Goal: Navigation & Orientation: Find specific page/section

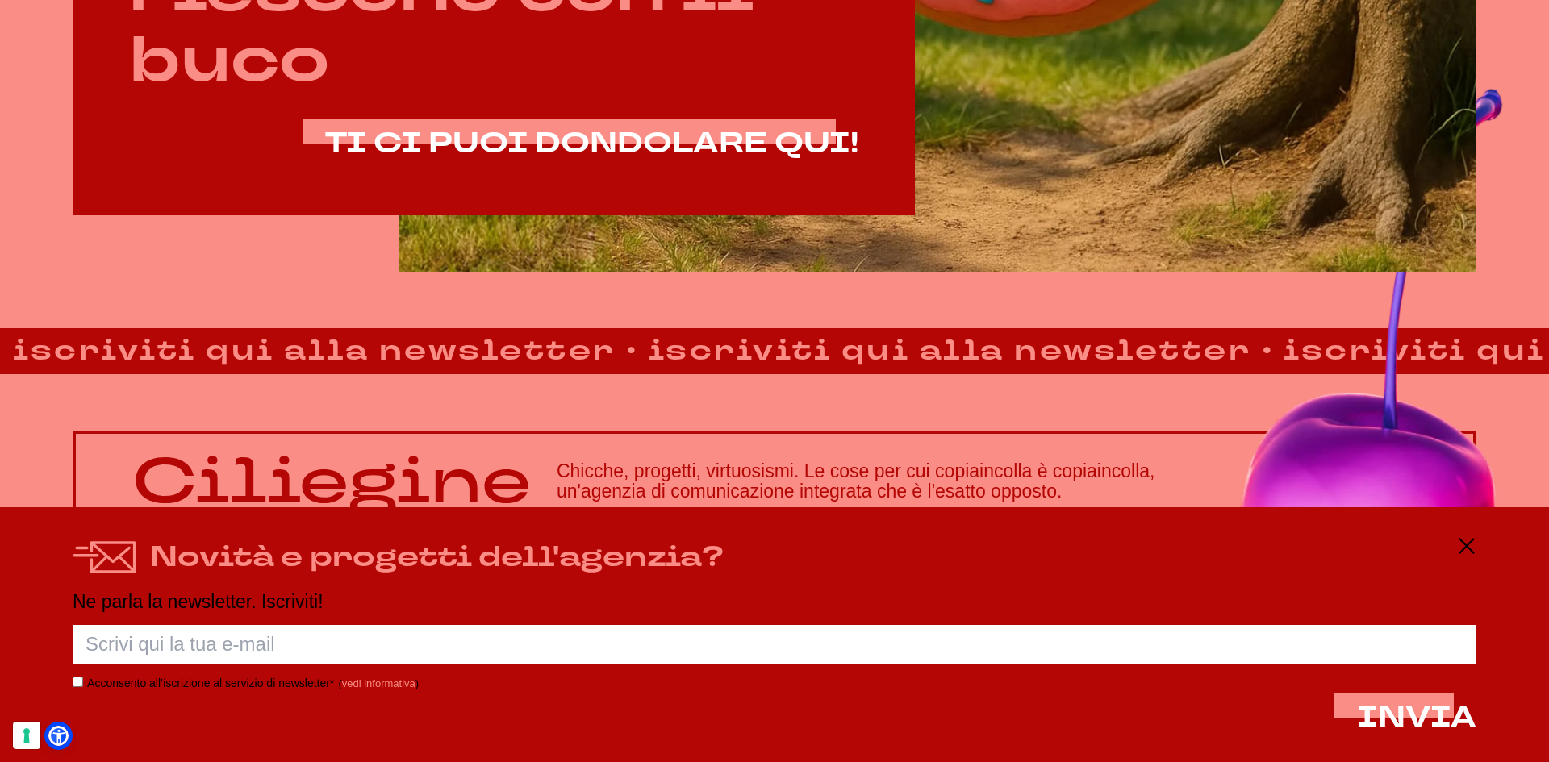
scroll to position [1355, 0]
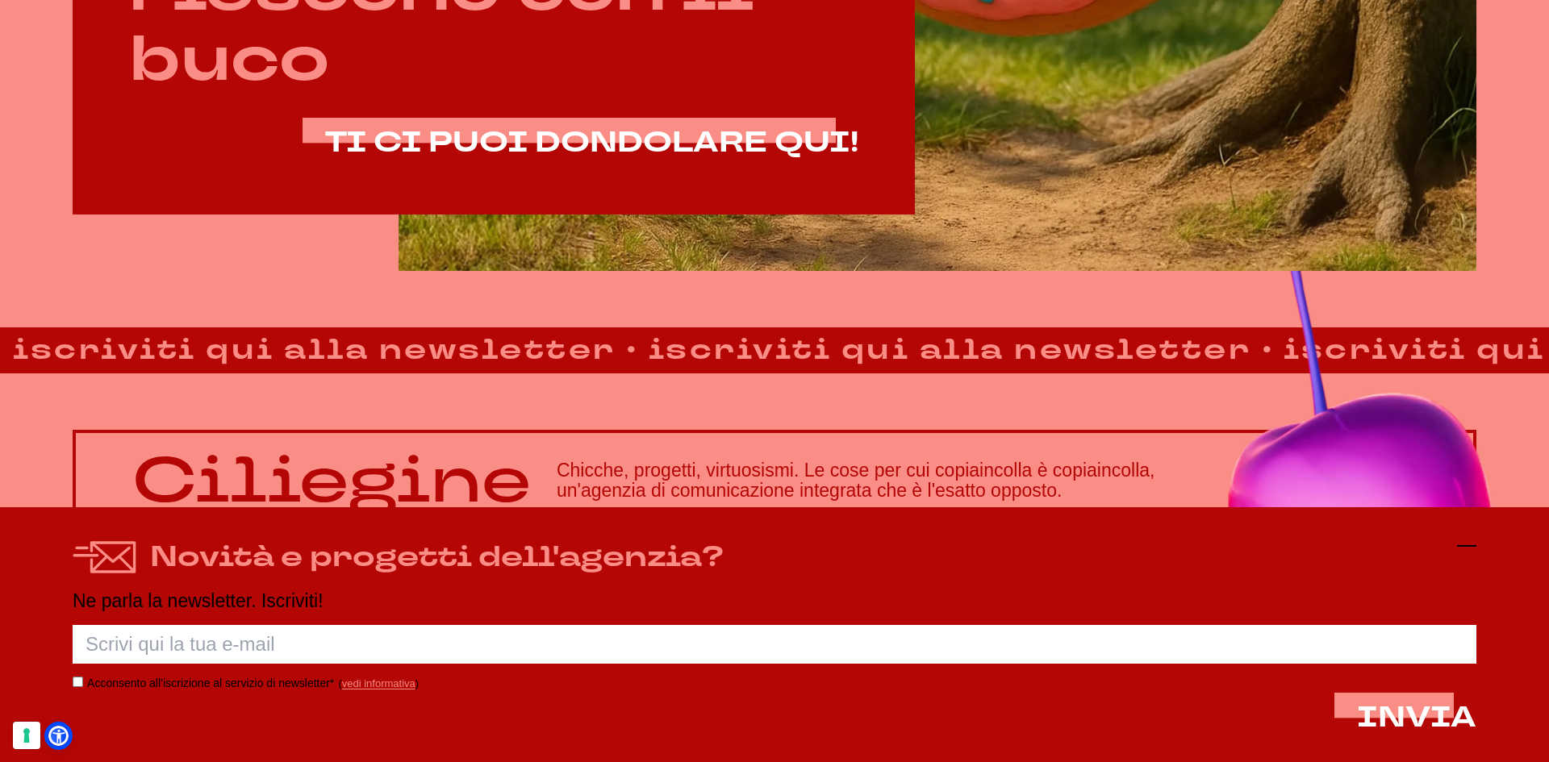
click at [1463, 542] on icon at bounding box center [1466, 545] width 19 height 19
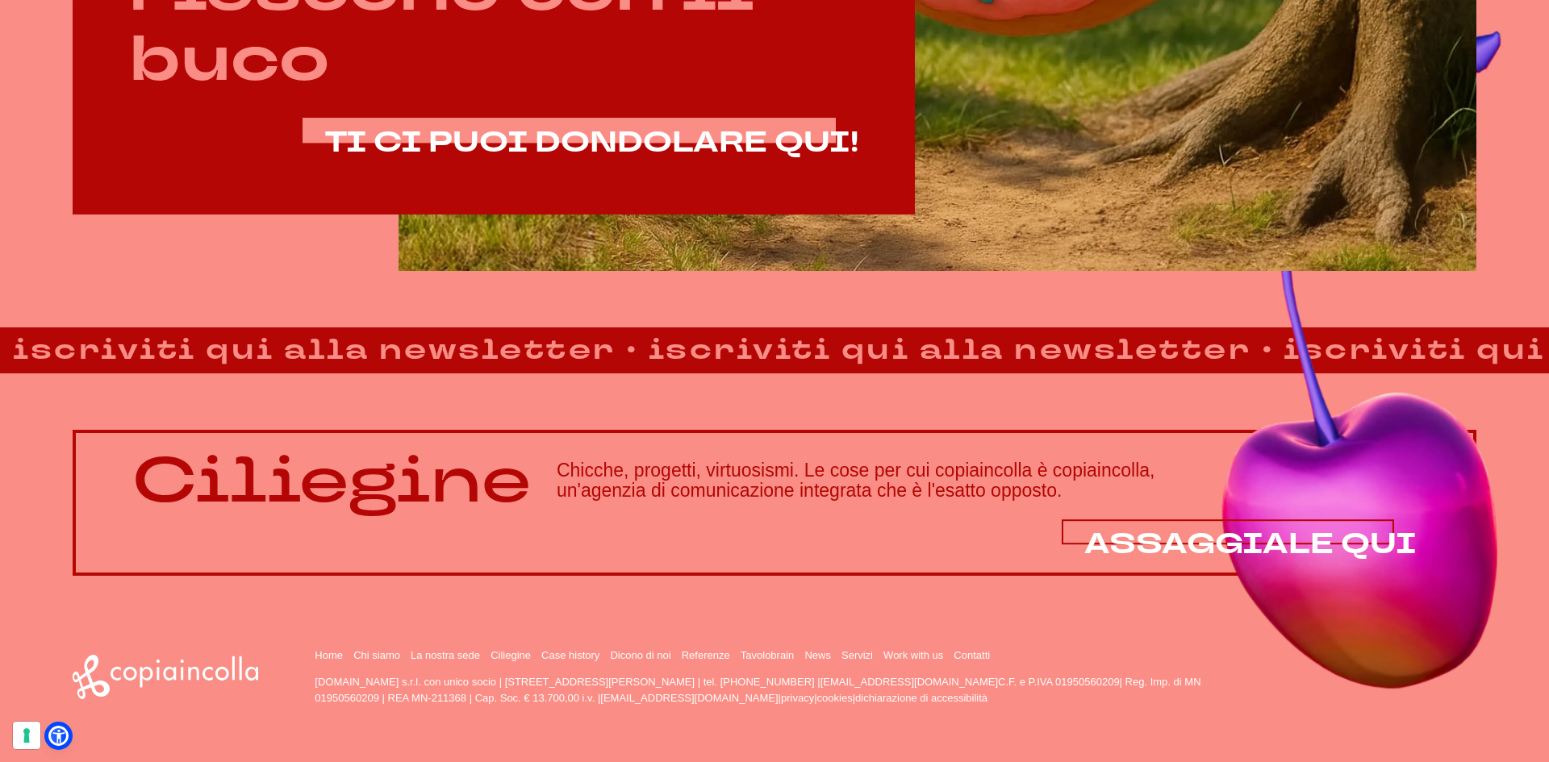
click at [1300, 534] on span "ASSAGGIALE QUI" at bounding box center [1250, 544] width 332 height 39
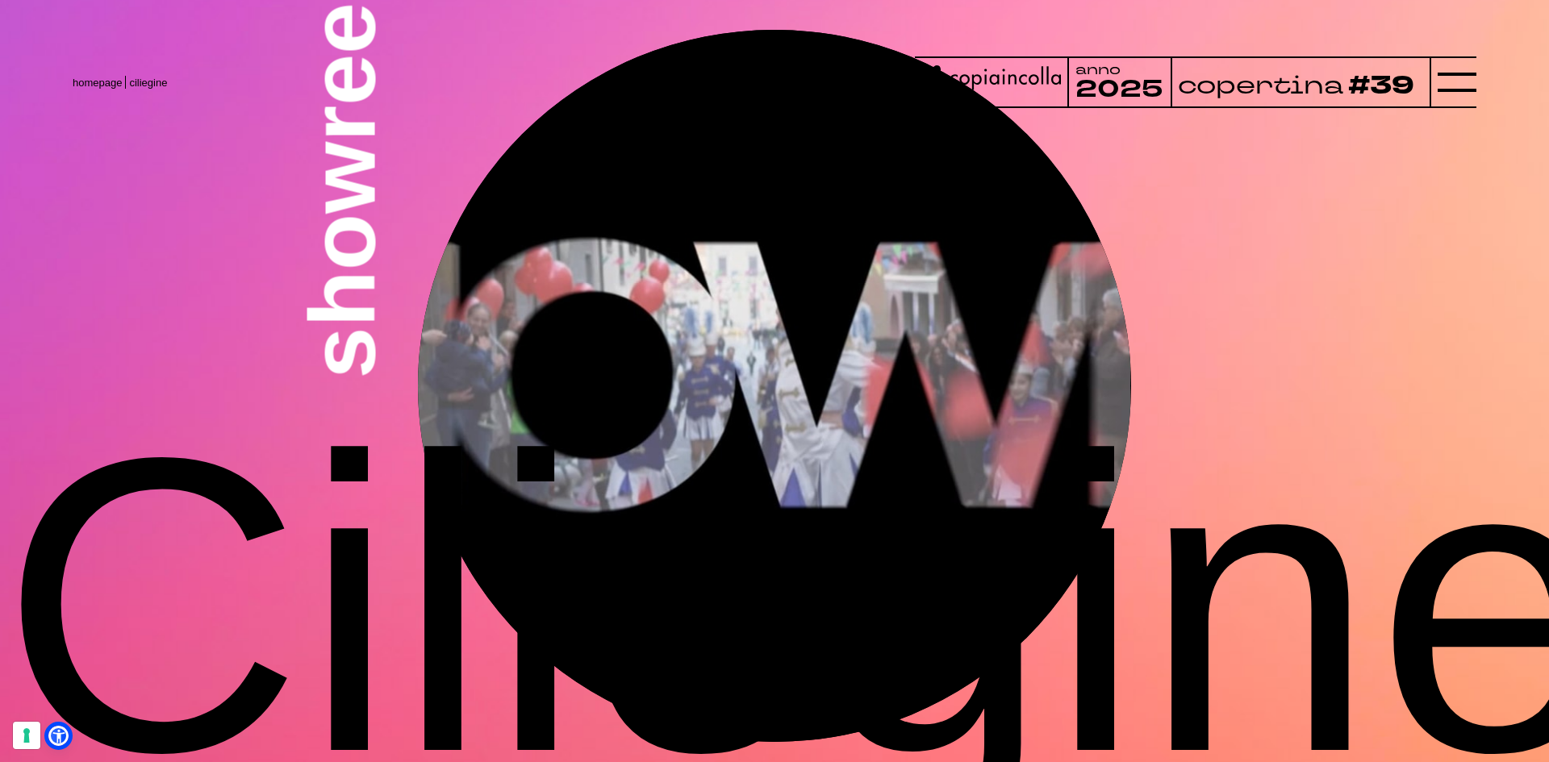
scroll to position [5374, 0]
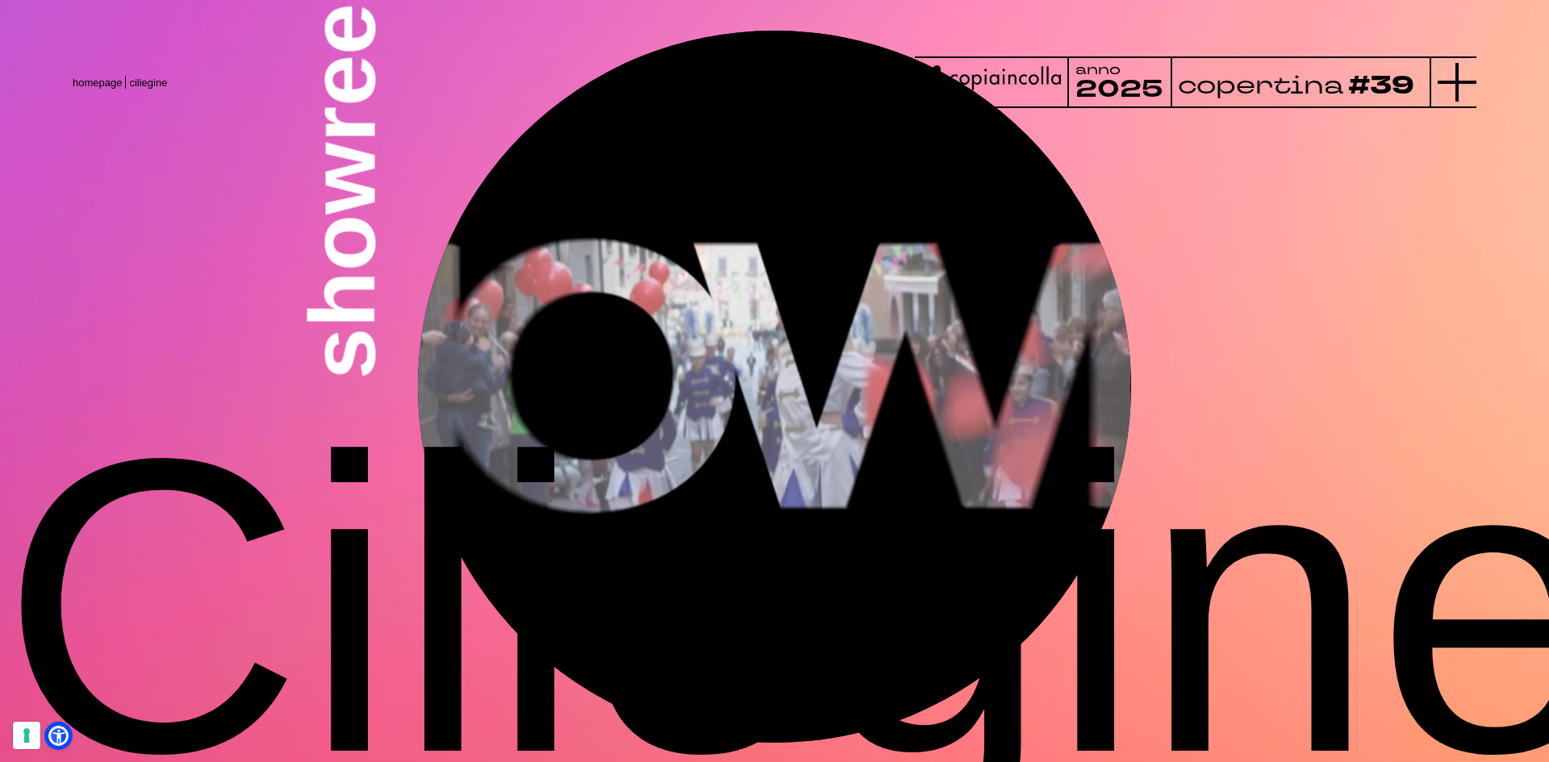
click at [1467, 86] on icon at bounding box center [1457, 82] width 39 height 39
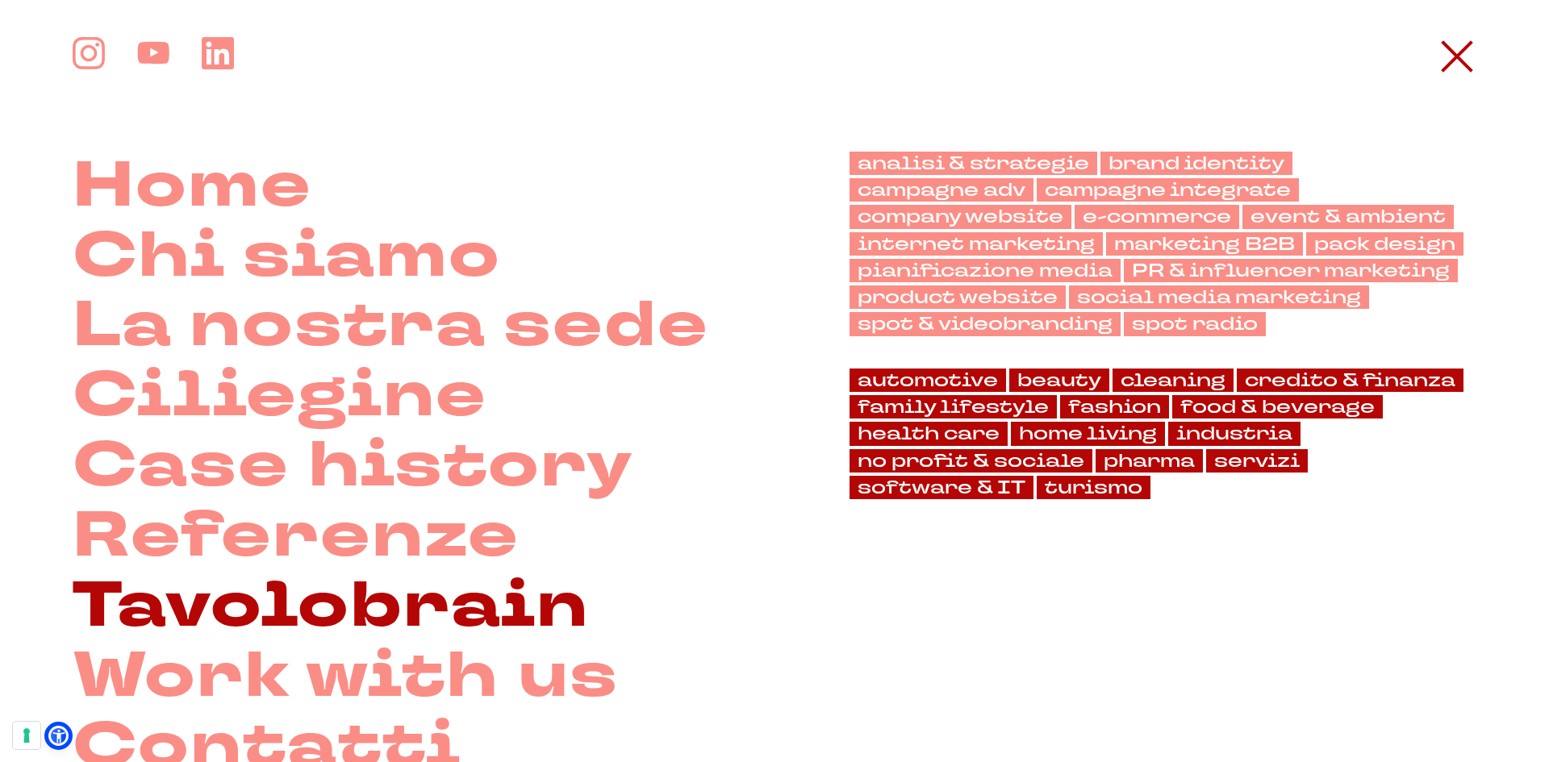
scroll to position [0, 0]
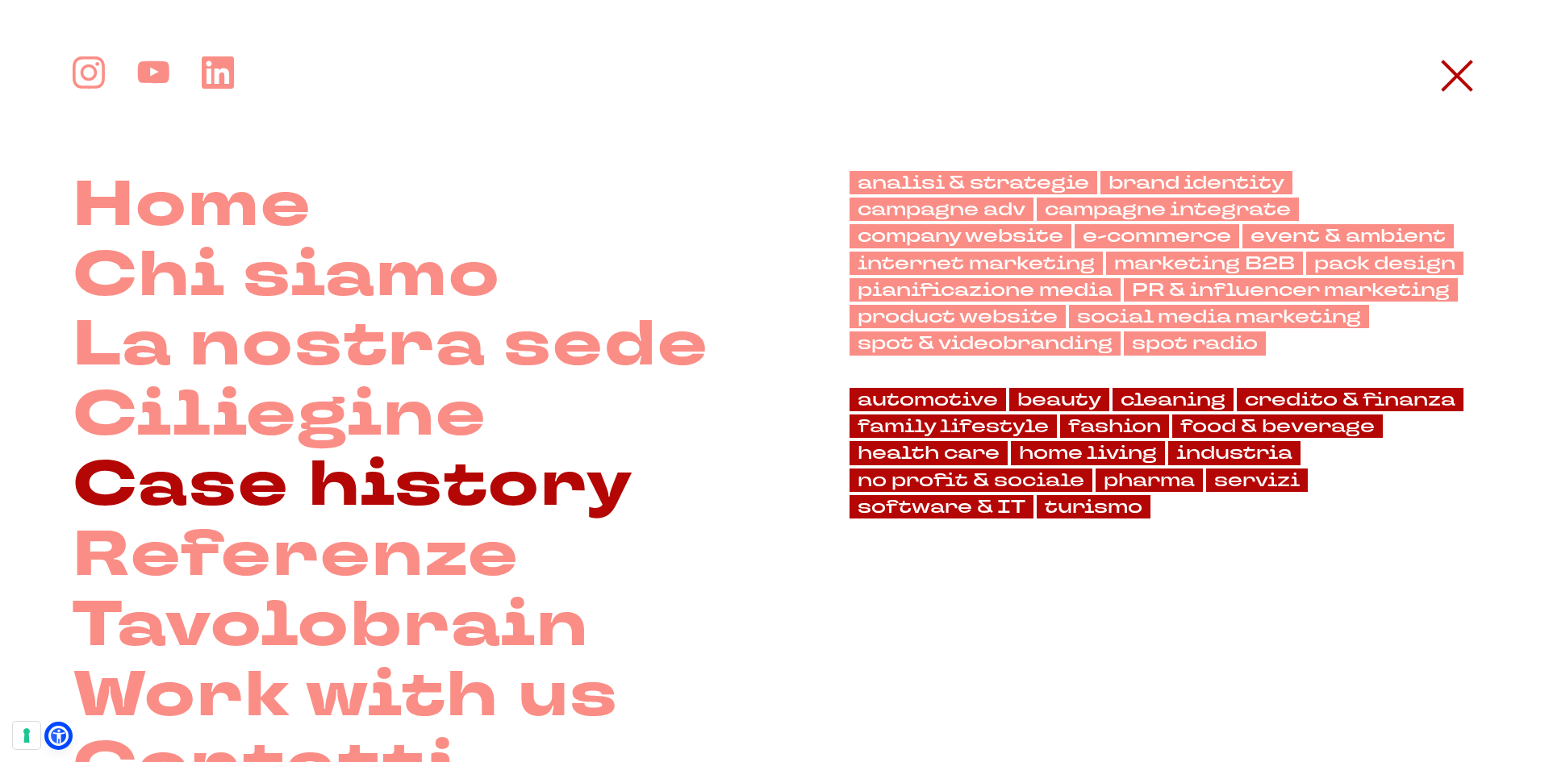
click at [331, 461] on link "Case history" at bounding box center [353, 486] width 561 height 70
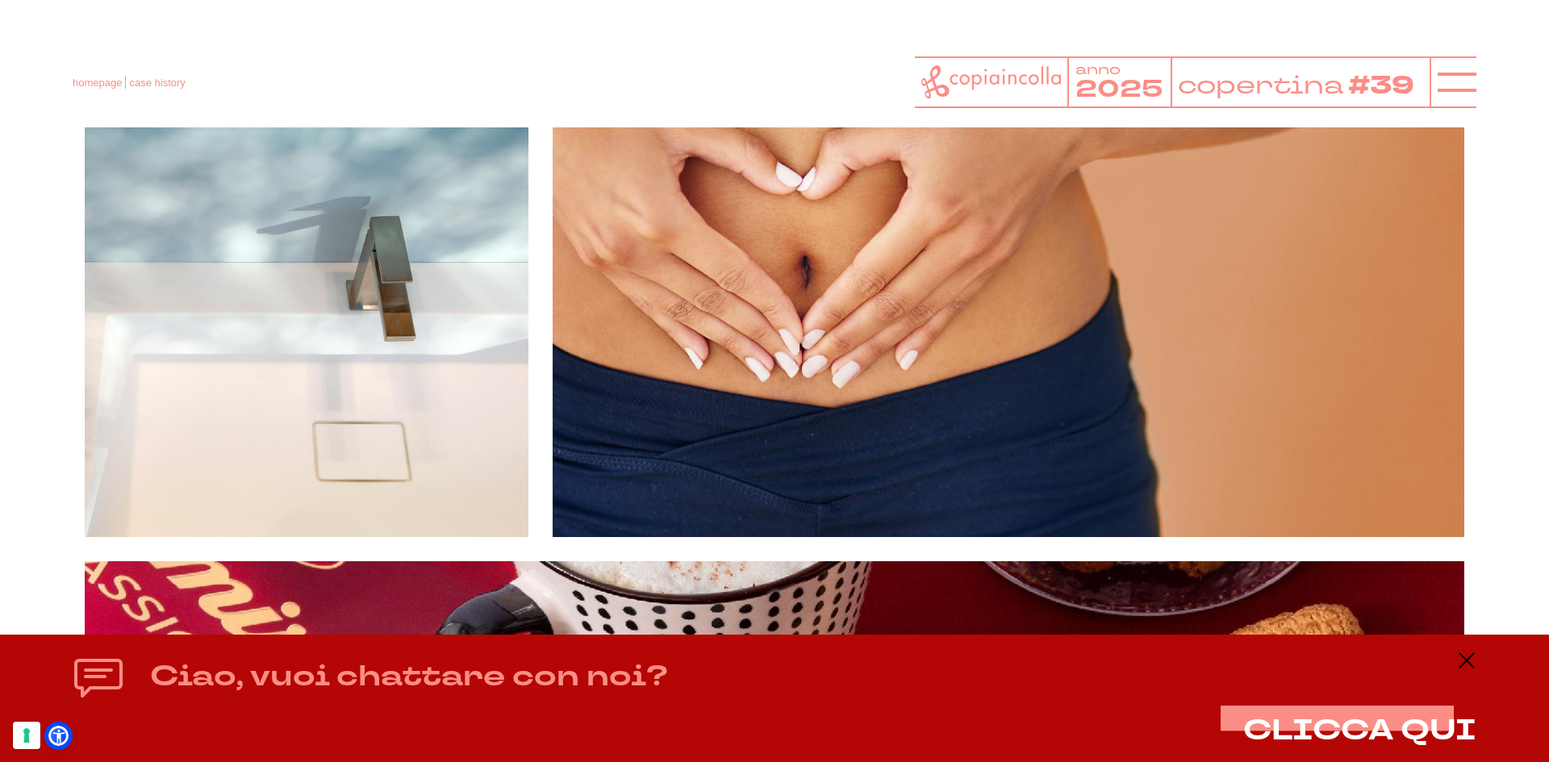
scroll to position [6212, 0]
